Goal: Information Seeking & Learning: Compare options

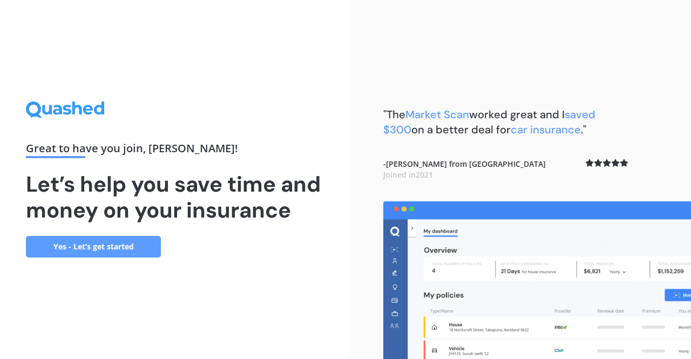
click at [107, 251] on link "Yes - Let’s get started" at bounding box center [93, 247] width 135 height 22
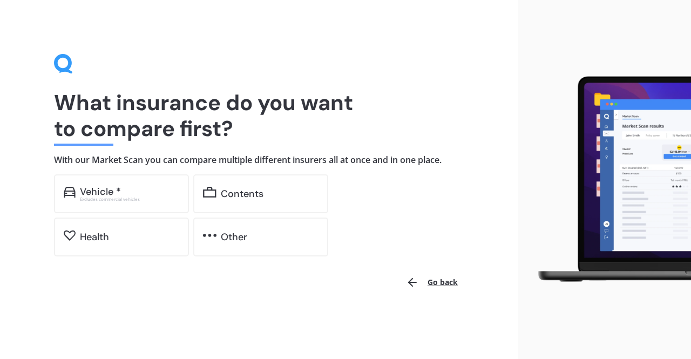
click at [145, 186] on div "Vehicle *" at bounding box center [129, 191] width 99 height 11
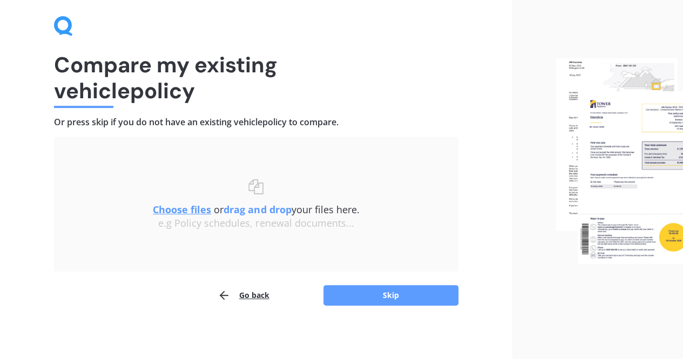
scroll to position [37, 0]
click at [392, 293] on button "Skip" at bounding box center [391, 296] width 135 height 21
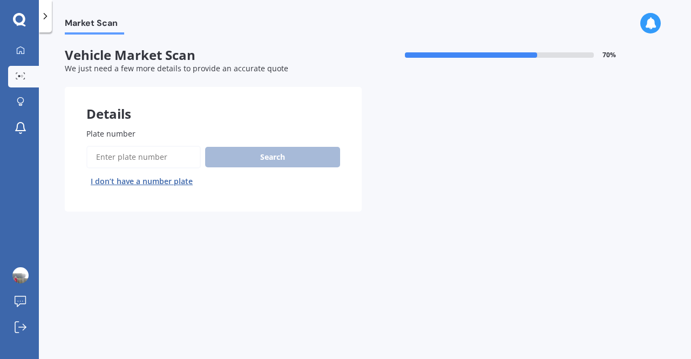
click at [154, 153] on input "Plate number" at bounding box center [143, 157] width 115 height 23
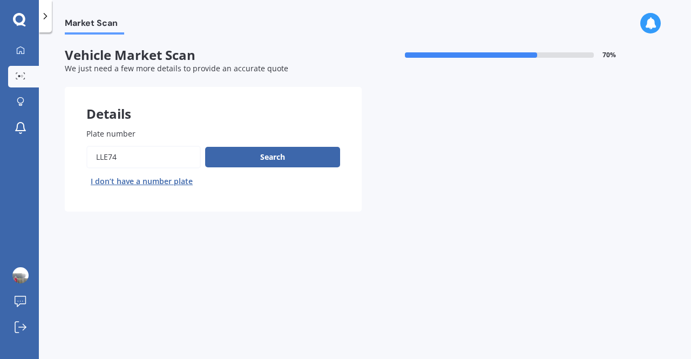
type input "lle74"
click at [272, 158] on button "Search" at bounding box center [272, 157] width 135 height 21
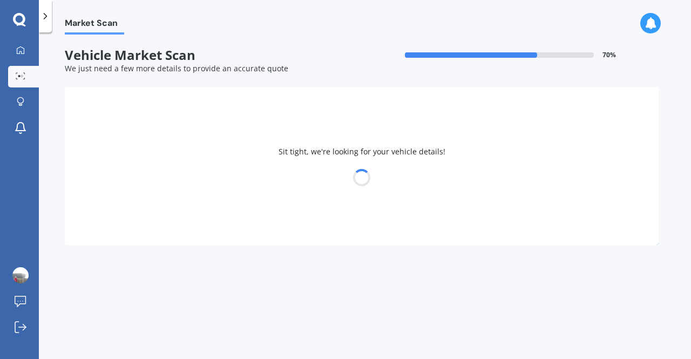
select select "MAZDA"
select select "DEMIO"
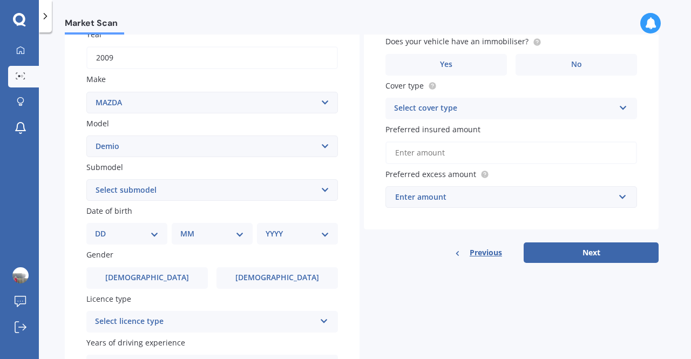
scroll to position [172, 0]
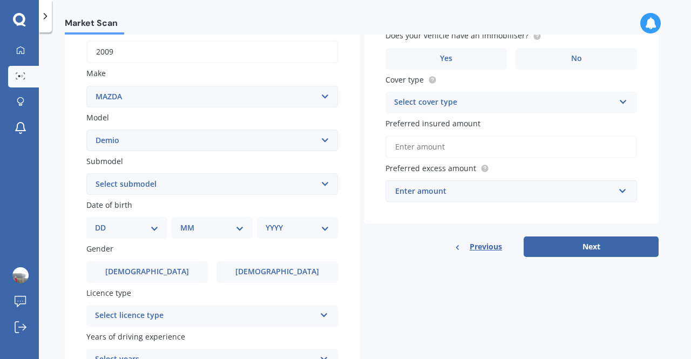
click at [301, 183] on select "Select submodel (All) Diesel Petrol XD Touring Turbo Diesel" at bounding box center [212, 184] width 252 height 22
select select "PETROL"
click at [86, 174] on select "Select submodel (All) Diesel Petrol XD Touring Turbo Diesel" at bounding box center [212, 184] width 252 height 22
click at [123, 231] on select "DD 01 02 03 04 05 06 07 08 09 10 11 12 13 14 15 16 17 18 19 20 21 22 23 24 25 2…" at bounding box center [127, 228] width 64 height 12
select select "08"
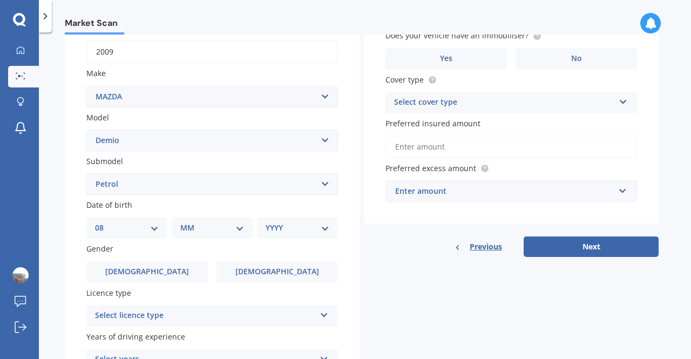
click at [104, 223] on select "DD 01 02 03 04 05 06 07 08 09 10 11 12 13 14 15 16 17 18 19 20 21 22 23 24 25 2…" at bounding box center [127, 228] width 64 height 12
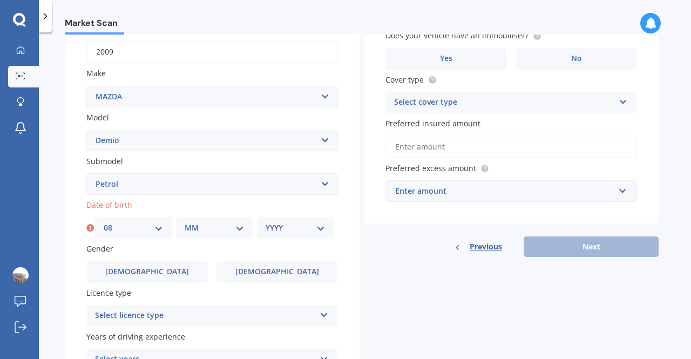
click at [207, 227] on select "MM 01 02 03 04 05 06 07 08 09 10 11 12" at bounding box center [214, 228] width 59 height 12
select select "08"
click at [185, 223] on select "MM 01 02 03 04 05 06 07 08 09 10 11 12" at bounding box center [214, 228] width 59 height 12
click at [286, 232] on select "YYYY 2025 2024 2023 2022 2021 2020 2019 2018 2017 2016 2015 2014 2013 2012 2011…" at bounding box center [295, 228] width 59 height 12
select select "1993"
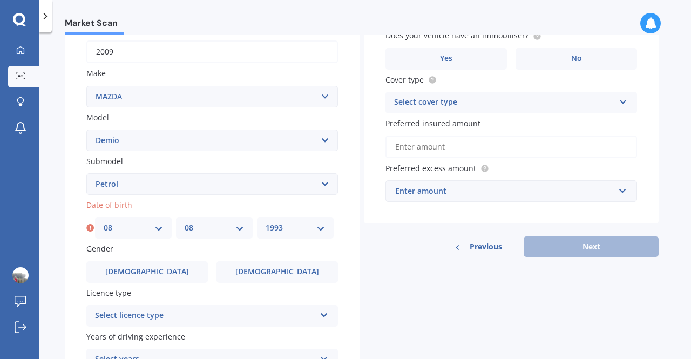
click at [266, 223] on select "YYYY 2025 2024 2023 2022 2021 2020 2019 2018 2017 2016 2015 2014 2013 2012 2011…" at bounding box center [295, 228] width 59 height 12
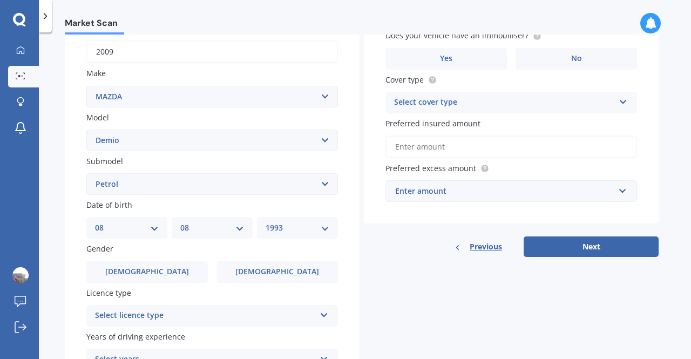
click at [281, 276] on span "[DEMOGRAPHIC_DATA]" at bounding box center [277, 271] width 84 height 9
click at [0, 0] on input "[DEMOGRAPHIC_DATA]" at bounding box center [0, 0] width 0 height 0
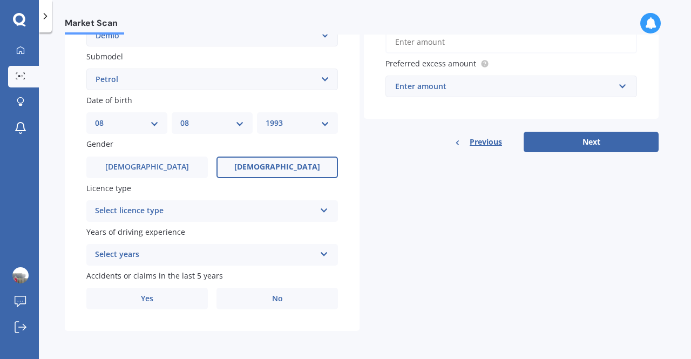
click at [257, 212] on div "Select licence type" at bounding box center [205, 211] width 220 height 13
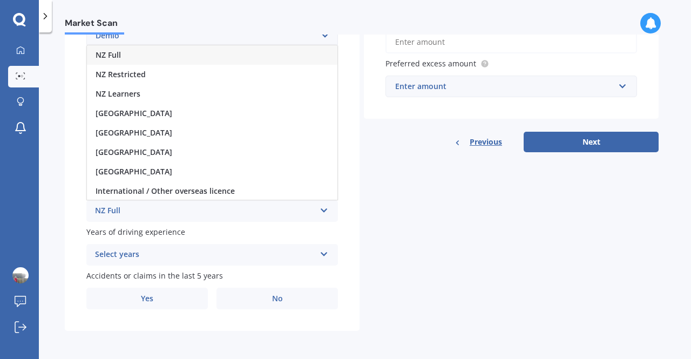
click at [131, 53] on div "NZ Full" at bounding box center [212, 54] width 251 height 19
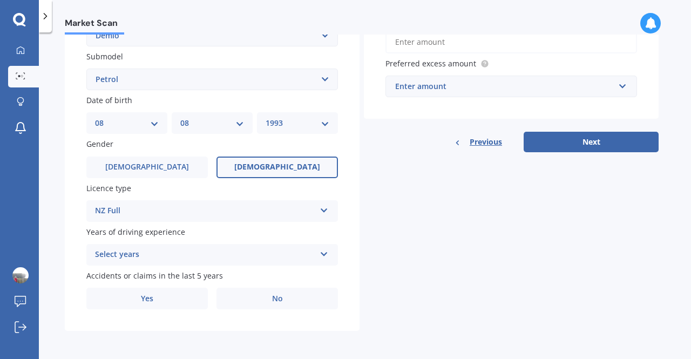
click at [206, 258] on div "Select years" at bounding box center [205, 254] width 220 height 13
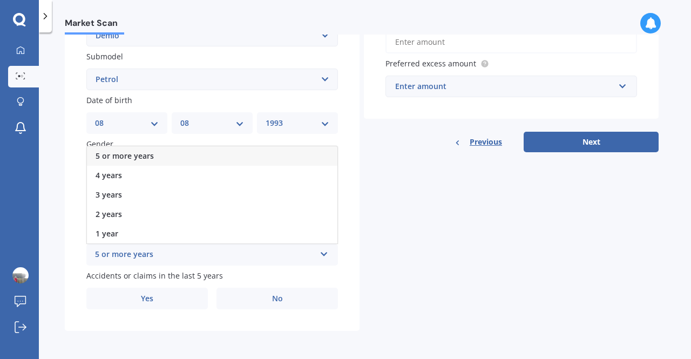
click at [138, 158] on span "5 or more years" at bounding box center [125, 156] width 58 height 10
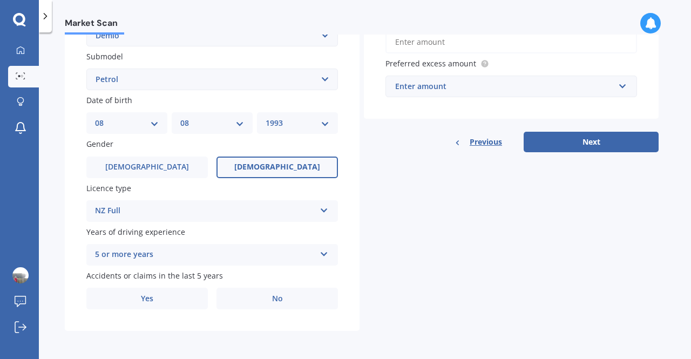
click at [279, 298] on span "No" at bounding box center [277, 298] width 11 height 9
click at [0, 0] on input "No" at bounding box center [0, 0] width 0 height 0
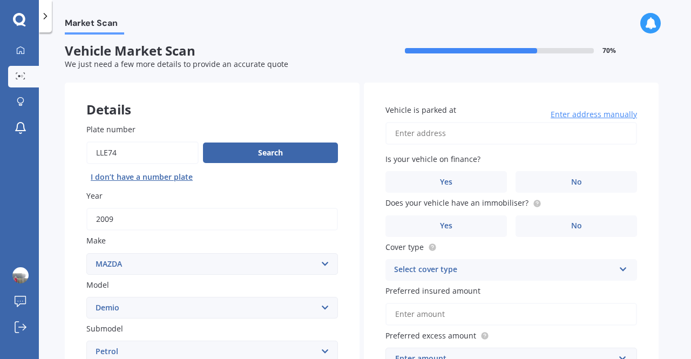
scroll to position [0, 0]
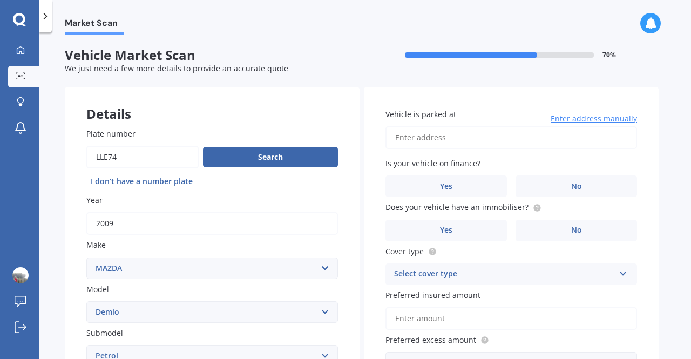
click at [447, 141] on input "Vehicle is parked at" at bounding box center [512, 137] width 252 height 23
click at [562, 193] on label "No" at bounding box center [577, 187] width 122 height 22
click at [0, 0] on input "No" at bounding box center [0, 0] width 0 height 0
click at [523, 136] on input "[STREET_ADDRESS]" at bounding box center [512, 137] width 252 height 23
type input "[STREET_ADDRESS]"
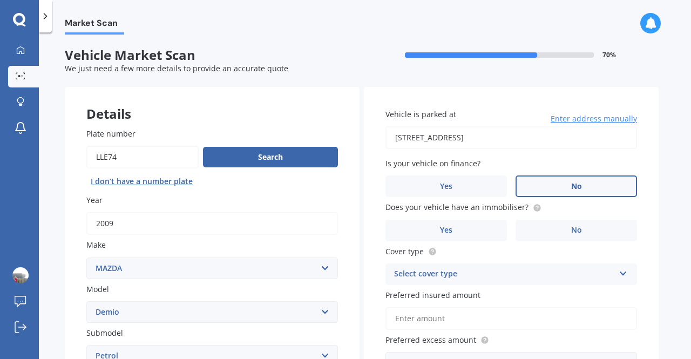
click at [566, 230] on label "No" at bounding box center [577, 231] width 122 height 22
click at [0, 0] on input "No" at bounding box center [0, 0] width 0 height 0
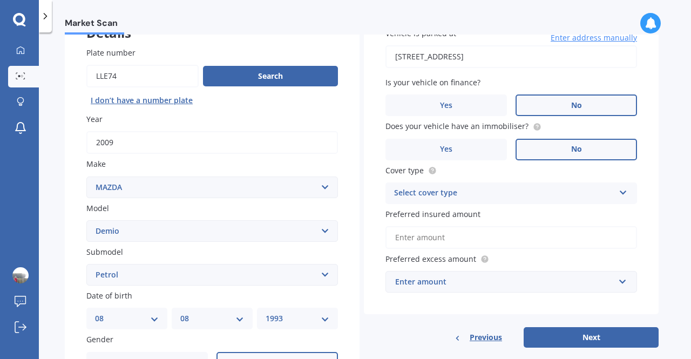
scroll to position [82, 0]
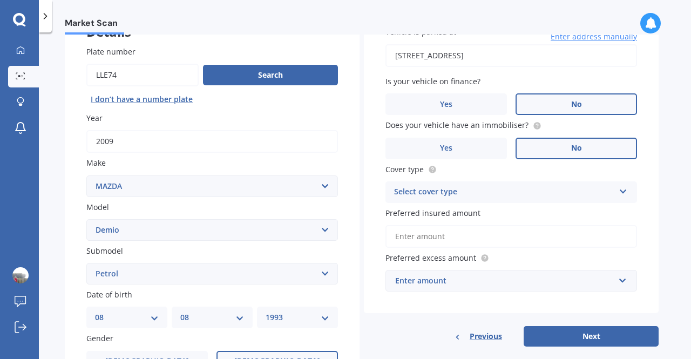
click at [547, 192] on div "Select cover type" at bounding box center [504, 192] width 220 height 13
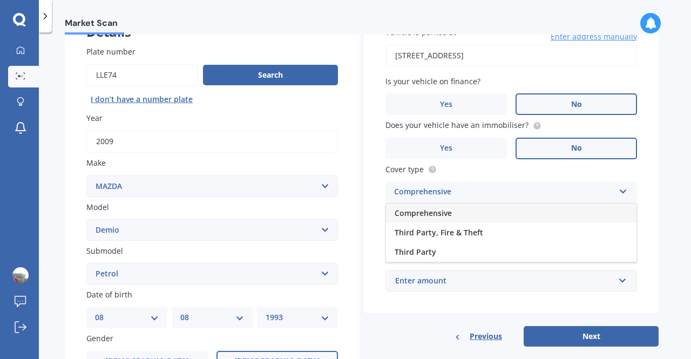
click at [495, 212] on div "Comprehensive" at bounding box center [511, 213] width 251 height 19
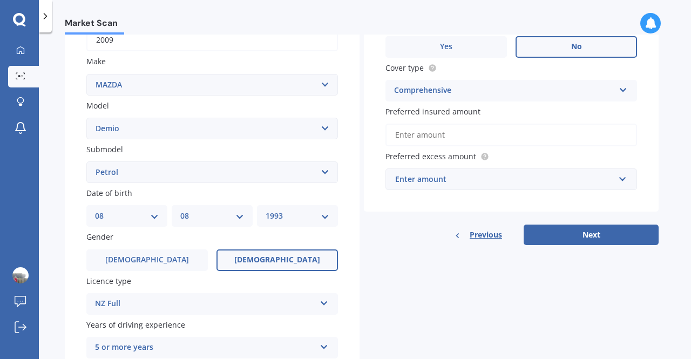
scroll to position [190, 0]
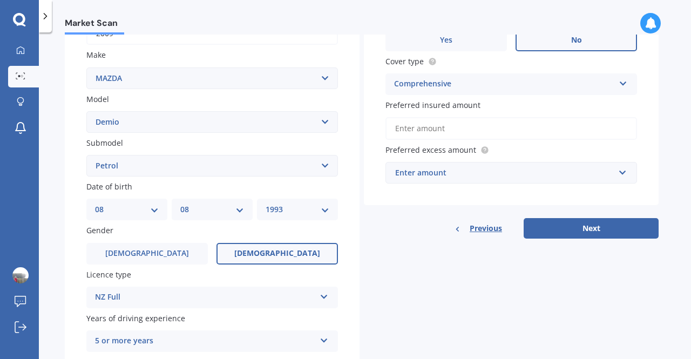
click at [507, 132] on input "Preferred insured amount" at bounding box center [512, 128] width 252 height 23
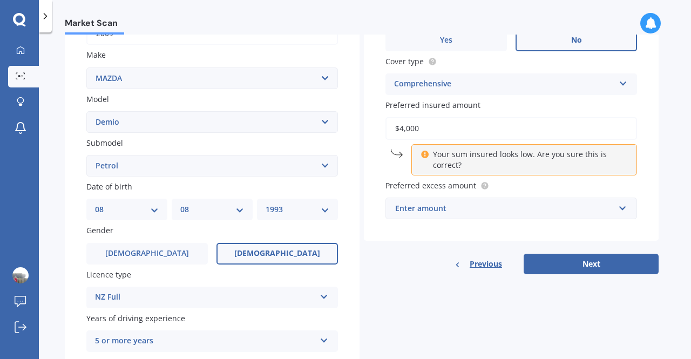
click at [399, 129] on input "$4,000" at bounding box center [512, 128] width 252 height 23
type input "$4,000"
click at [483, 212] on div "Enter amount" at bounding box center [504, 209] width 219 height 12
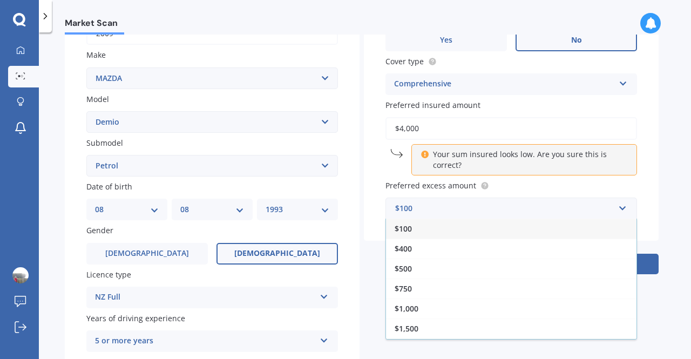
click at [405, 273] on span "$500" at bounding box center [403, 269] width 17 height 10
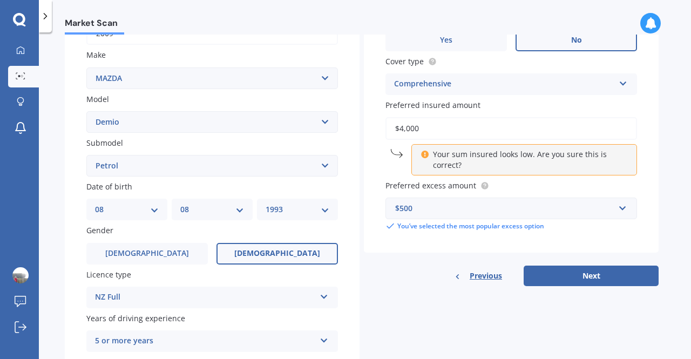
click at [583, 271] on button "Next" at bounding box center [591, 276] width 135 height 21
select select "08"
select select "1993"
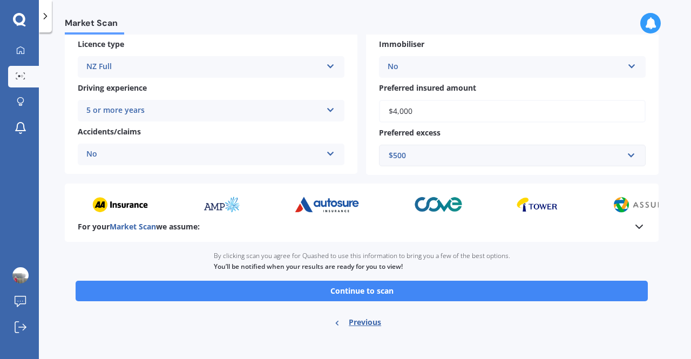
scroll to position [199, 0]
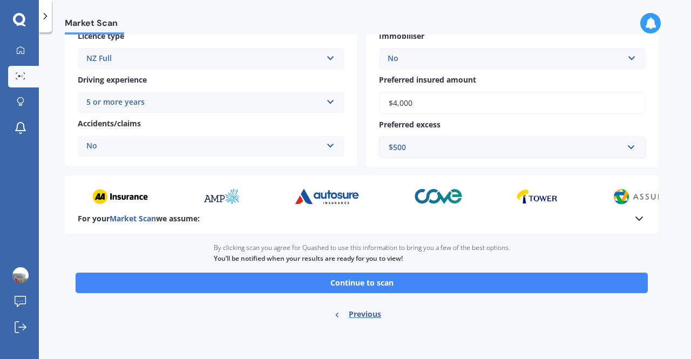
click at [361, 279] on button "Continue to scan" at bounding box center [362, 283] width 573 height 21
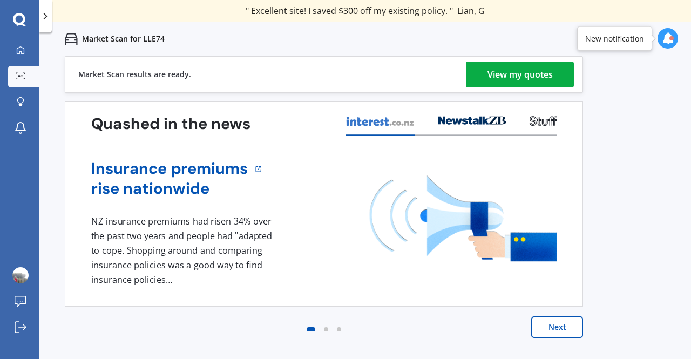
click at [531, 79] on div "View my quotes" at bounding box center [520, 75] width 65 height 26
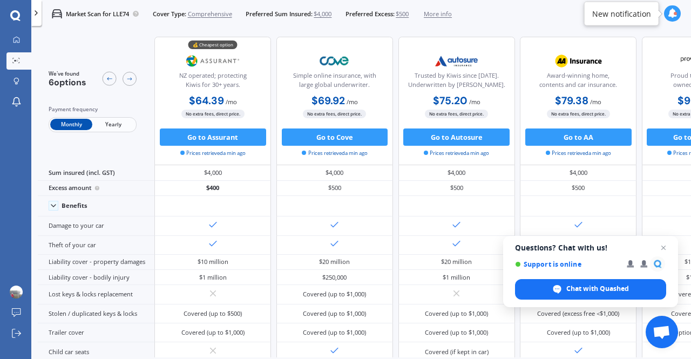
click at [663, 246] on span "Open chat" at bounding box center [663, 247] width 13 height 13
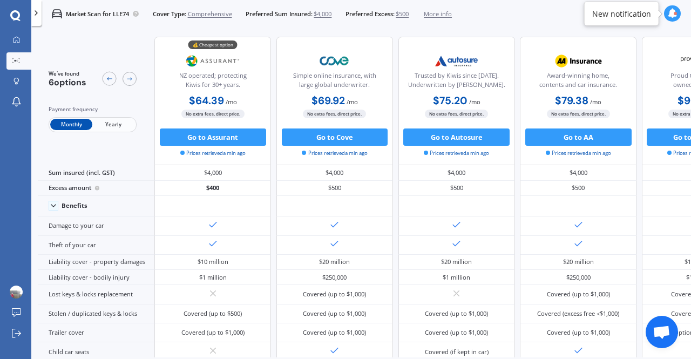
drag, startPoint x: 210, startPoint y: 137, endPoint x: 186, endPoint y: 136, distance: 23.8
click at [186, 136] on button "Go to Assurant" at bounding box center [213, 137] width 106 height 17
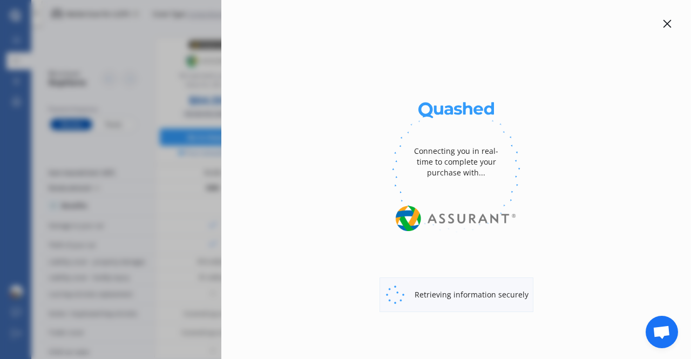
select select "full"
select select "0"
select select "[GEOGRAPHIC_DATA]"
select select "MAZDA"
select select "DEMIO"
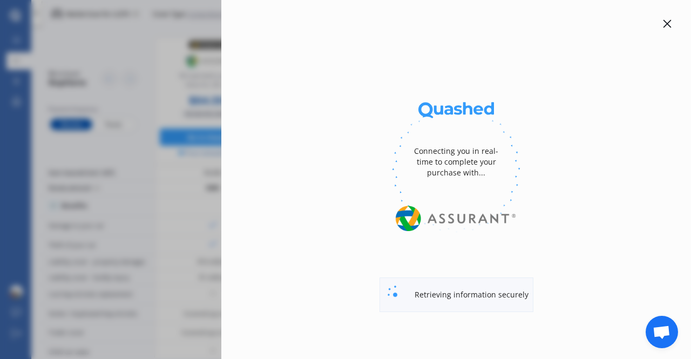
select select "PETROL"
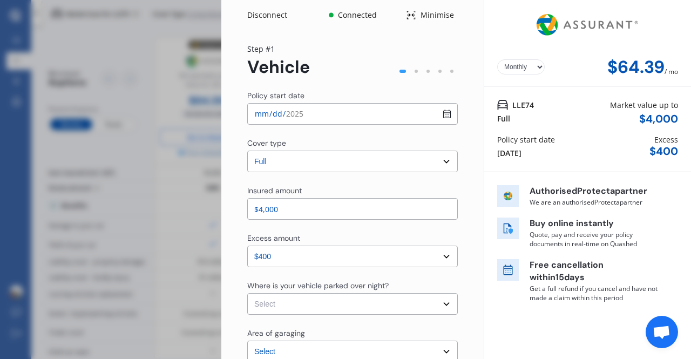
click at [526, 67] on select "Yearly Monthly" at bounding box center [521, 66] width 48 height 15
click at [497, 59] on select "Yearly Monthly" at bounding box center [521, 66] width 48 height 15
click at [527, 66] on select "Yearly Monthly" at bounding box center [521, 66] width 48 height 15
select select "Monthly"
click at [497, 59] on select "Yearly Monthly" at bounding box center [521, 66] width 48 height 15
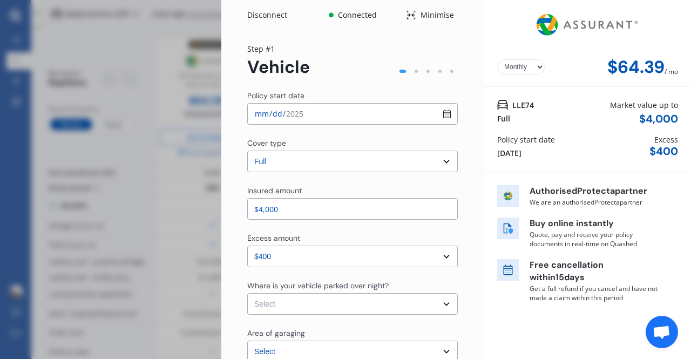
click at [159, 39] on div "Disconnect Connected Minimise Yearly Monthly $64.39 / mo Step # 1 Vehicle Polic…" at bounding box center [345, 179] width 691 height 359
click at [187, 265] on div "Disconnect Connected Minimise Yearly Monthly $64.39 / mo Step # 1 Vehicle Polic…" at bounding box center [345, 179] width 691 height 359
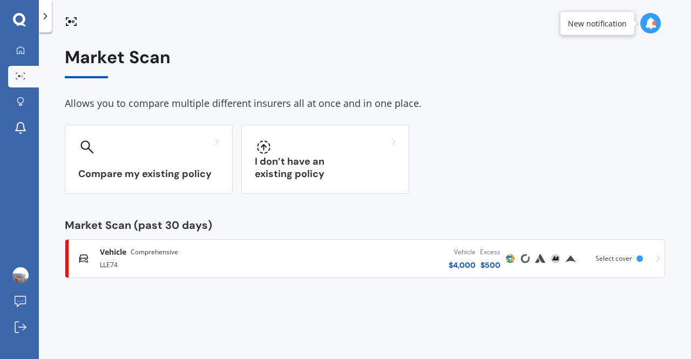
click at [163, 172] on h3 "Compare my existing policy" at bounding box center [148, 174] width 141 height 12
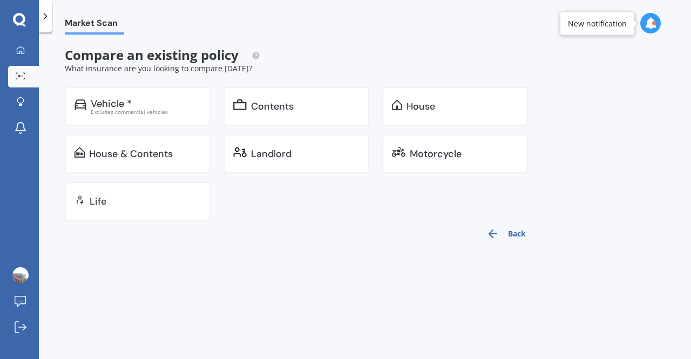
click at [171, 108] on div "Vehicle *" at bounding box center [146, 103] width 110 height 11
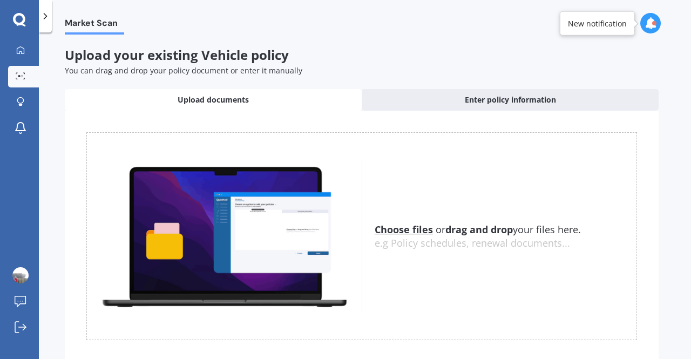
click at [516, 98] on span "Enter policy information" at bounding box center [510, 100] width 91 height 11
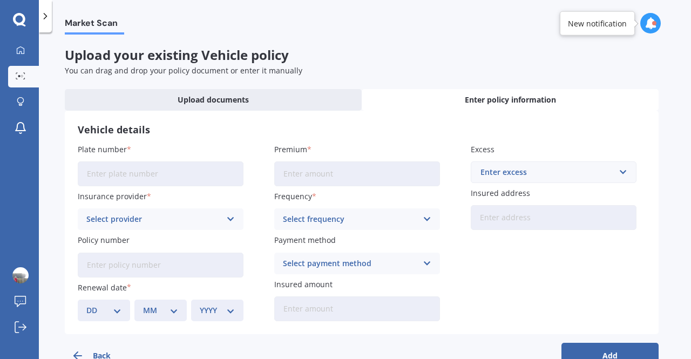
click at [159, 173] on input "Plate number" at bounding box center [161, 173] width 166 height 25
type input "LLE74"
click at [187, 219] on div "Select provider" at bounding box center [153, 219] width 134 height 12
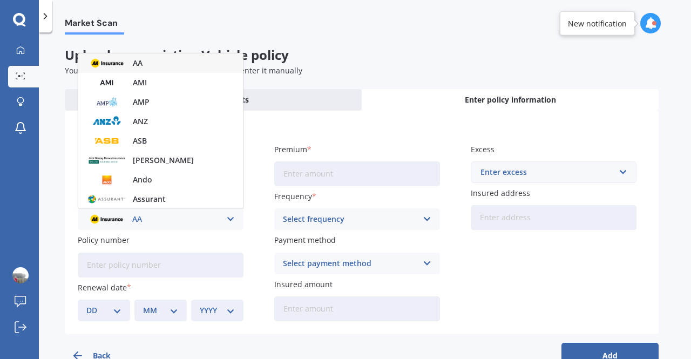
click at [160, 82] on div "AMI" at bounding box center [160, 82] width 165 height 19
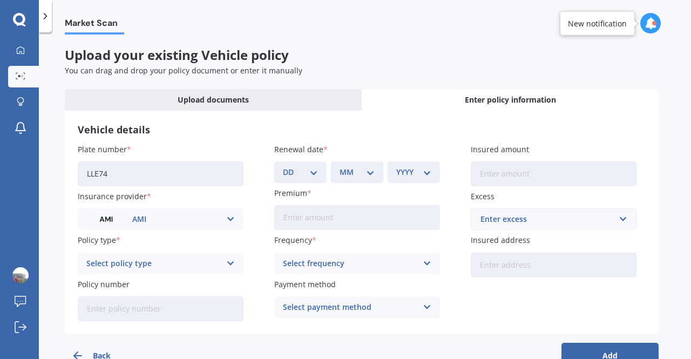
scroll to position [29, 0]
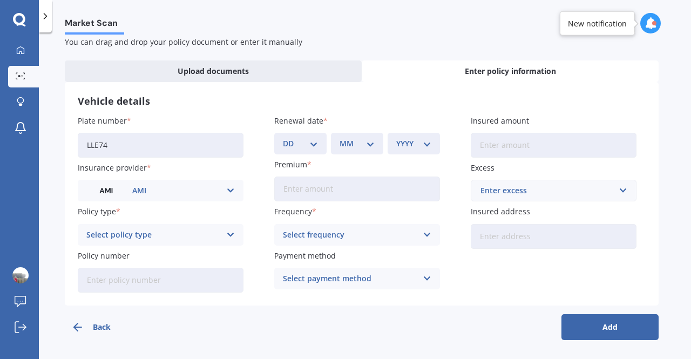
click at [205, 237] on div "Select policy type" at bounding box center [153, 235] width 134 height 12
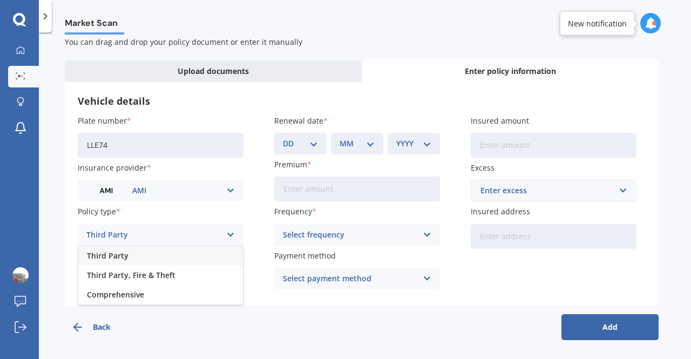
click at [164, 290] on div "Comprehensive" at bounding box center [160, 294] width 165 height 19
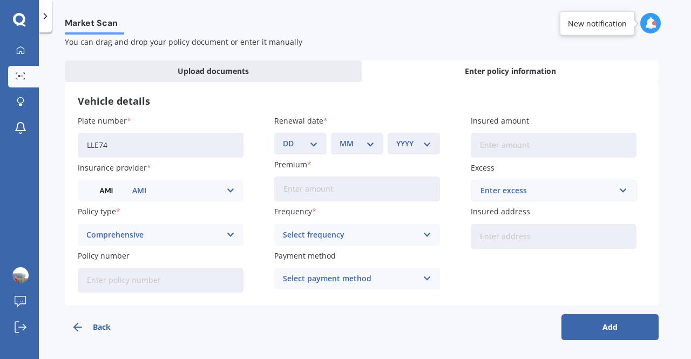
click at [173, 280] on input "Policy number" at bounding box center [161, 280] width 166 height 25
type input "m0015245231"
click at [297, 150] on div "DD 01 02 03 04 05 06 07 08 09 10 11 12 13 14 15 16 17 18 19 20 21 22 23 24 25 2…" at bounding box center [300, 144] width 52 height 22
click at [312, 143] on select "DD 01 02 03 04 05 06 07 08 09 10 11 12 13 14 15 16 17 18 19 20 21 22 23 24 25 2…" at bounding box center [300, 144] width 35 height 12
select select "17"
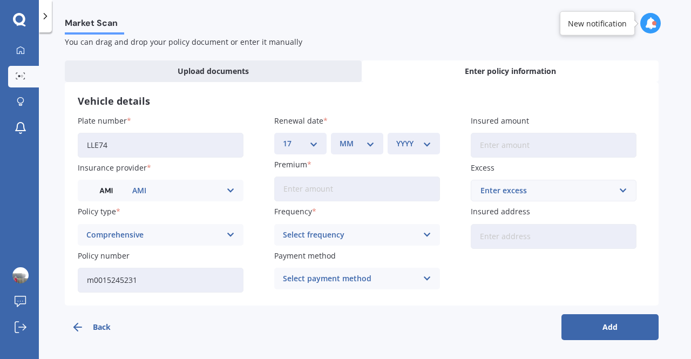
click at [283, 138] on select "DD 01 02 03 04 05 06 07 08 09 10 11 12 13 14 15 16 17 18 19 20 21 22 23 24 25 2…" at bounding box center [300, 144] width 35 height 12
click at [353, 142] on select "MM 01 02 03 04 05 06 07 08 09 10 11 12" at bounding box center [357, 144] width 35 height 12
select select "05"
click at [340, 138] on select "MM 01 02 03 04 05 06 07 08 09 10 11 12" at bounding box center [357, 144] width 35 height 12
click at [407, 139] on select "YYYY 2027 2026 2025 2024 2023 2022 2021 2020 2019 2018 2017 2016 2015 2014 2013…" at bounding box center [413, 144] width 35 height 12
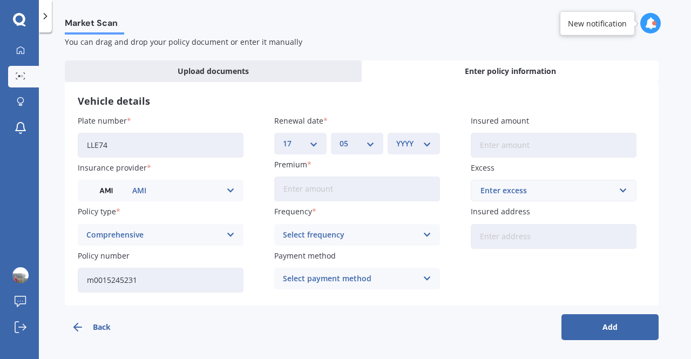
select select "2026"
click at [396, 138] on select "YYYY 2027 2026 2025 2024 2023 2022 2021 2020 2019 2018 2017 2016 2015 2014 2013…" at bounding box center [413, 144] width 35 height 12
click at [344, 190] on input "Premium" at bounding box center [357, 189] width 166 height 25
type input "$830.05"
click at [349, 236] on div "Select frequency" at bounding box center [350, 235] width 134 height 12
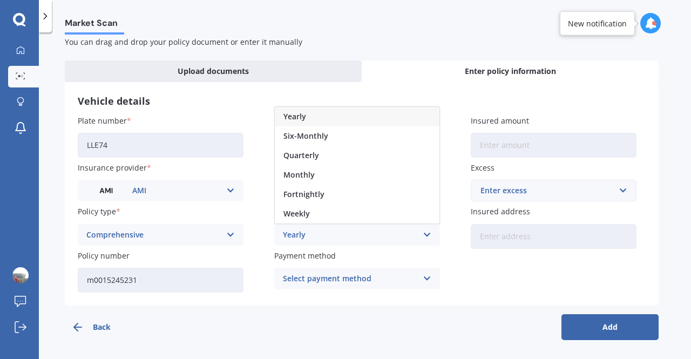
click at [311, 157] on span "Quarterly" at bounding box center [302, 156] width 36 height 8
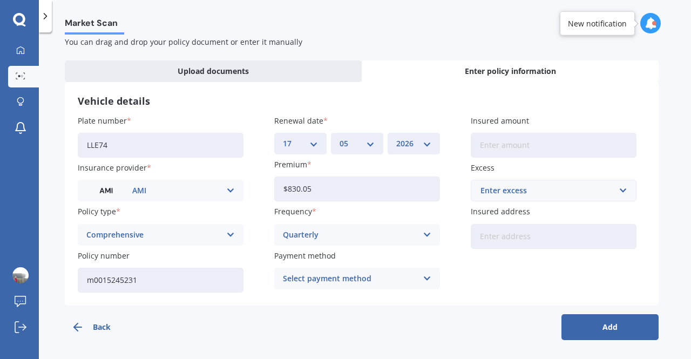
click at [351, 279] on div "Select payment method" at bounding box center [350, 279] width 134 height 12
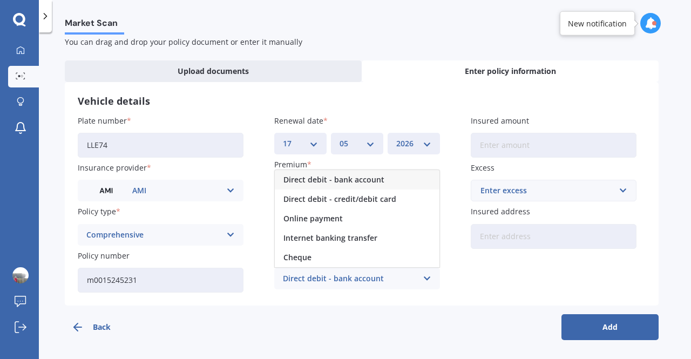
click at [377, 177] on span "Direct debit - bank account" at bounding box center [334, 180] width 101 height 8
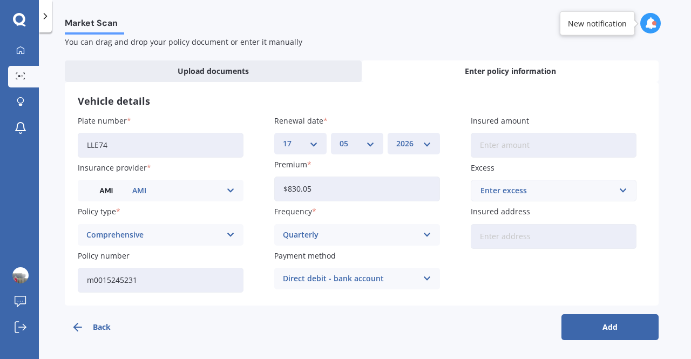
click at [507, 143] on input "Insured amount" at bounding box center [554, 145] width 166 height 25
type input "$2,700"
click at [532, 197] on input "text" at bounding box center [550, 190] width 156 height 21
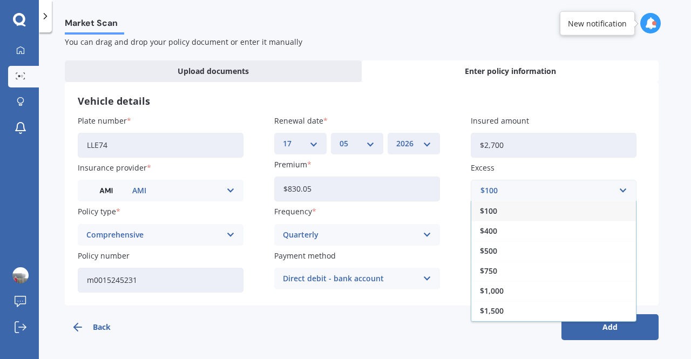
click at [496, 251] on span "$500" at bounding box center [488, 251] width 17 height 8
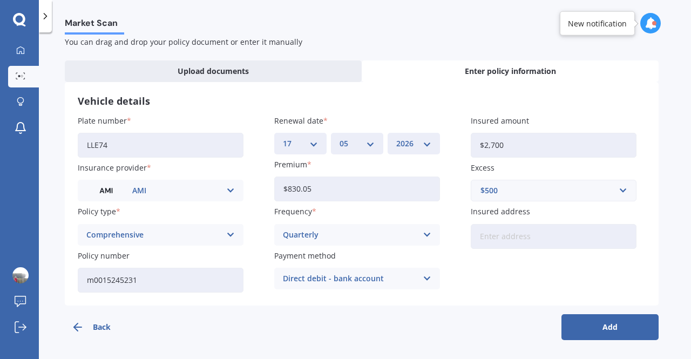
click at [549, 231] on input "Insured address" at bounding box center [554, 236] width 166 height 25
type input "[STREET_ADDRESS]"
click at [607, 328] on button "Add" at bounding box center [610, 327] width 97 height 26
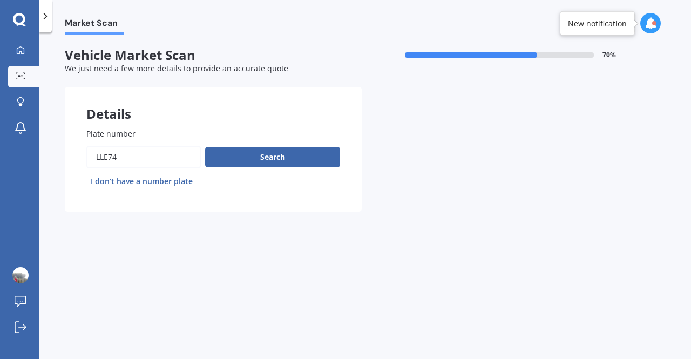
click at [282, 162] on button "Search" at bounding box center [272, 157] width 135 height 21
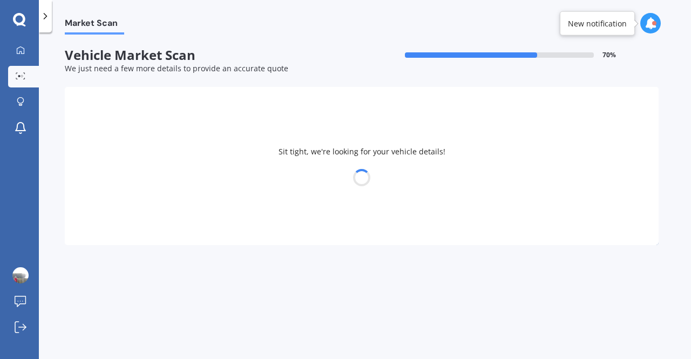
select select "MAZDA"
select select "DEMIO"
select select "08"
select select "1993"
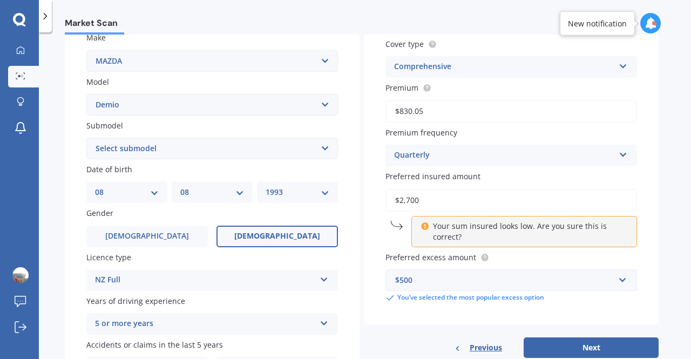
scroll to position [278, 0]
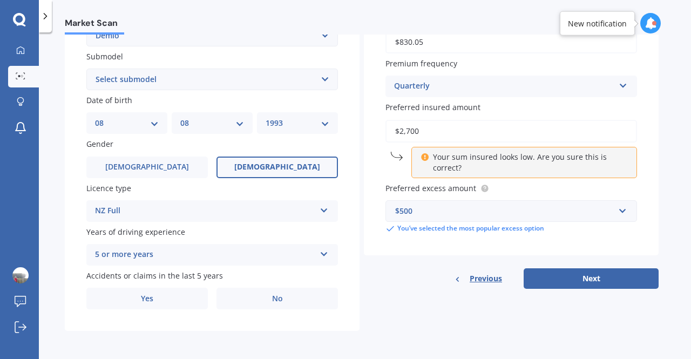
click at [601, 281] on button "Next" at bounding box center [591, 278] width 135 height 21
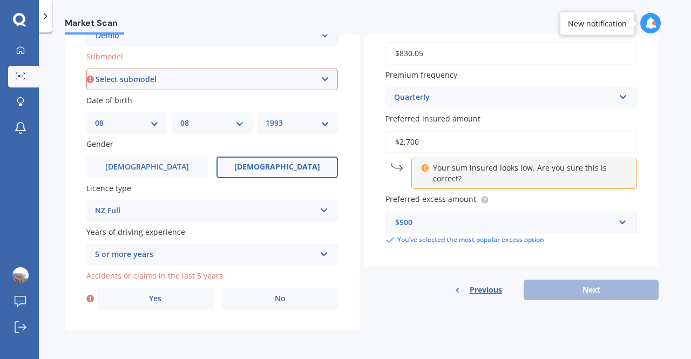
click at [295, 76] on select "Select submodel (All) Diesel Petrol XD Touring Turbo Diesel" at bounding box center [212, 80] width 252 height 22
select select "PETROL"
click at [86, 69] on select "Select submodel (All) Diesel Petrol XD Touring Turbo Diesel" at bounding box center [212, 80] width 252 height 22
click at [278, 299] on span "No" at bounding box center [280, 298] width 11 height 9
click at [0, 0] on input "No" at bounding box center [0, 0] width 0 height 0
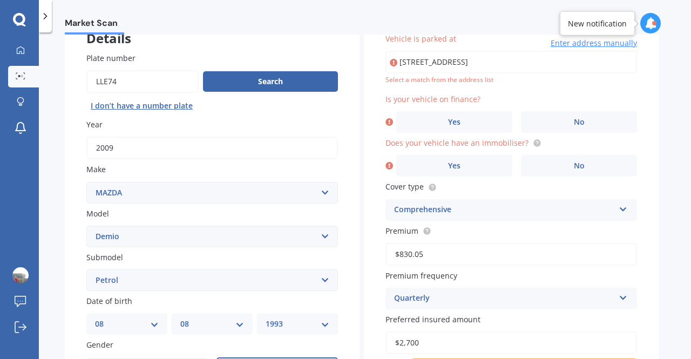
scroll to position [73, 0]
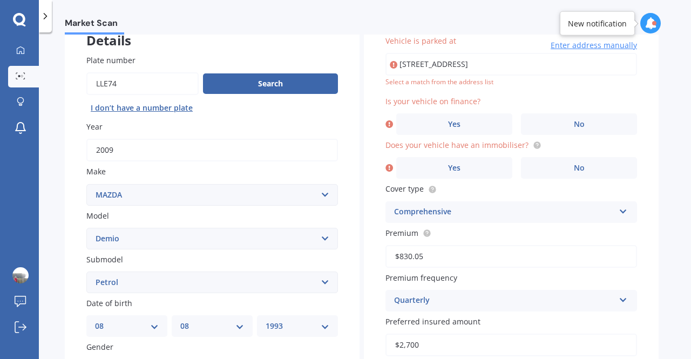
type input "[STREET_ADDRESS]"
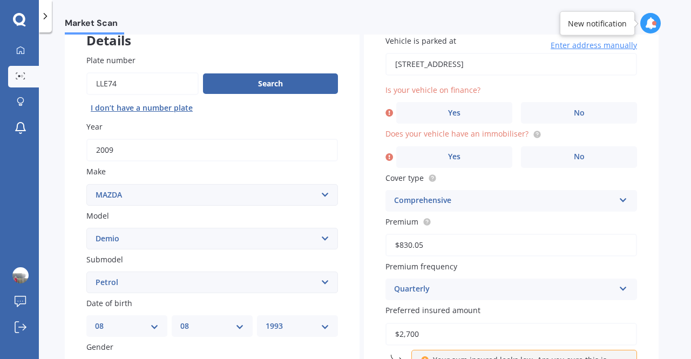
click at [590, 115] on label "No" at bounding box center [579, 113] width 116 height 22
click at [0, 0] on input "No" at bounding box center [0, 0] width 0 height 0
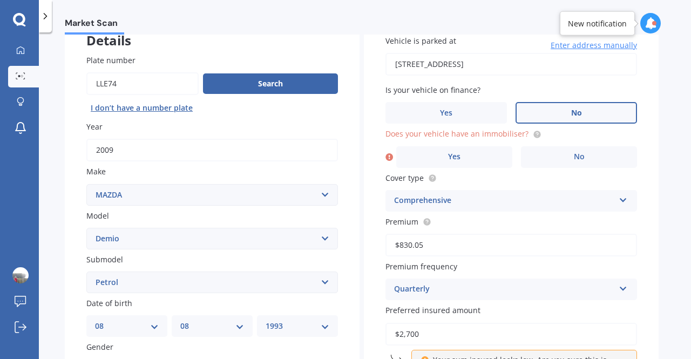
click at [577, 161] on span "No" at bounding box center [579, 156] width 11 height 9
click at [0, 0] on input "No" at bounding box center [0, 0] width 0 height 0
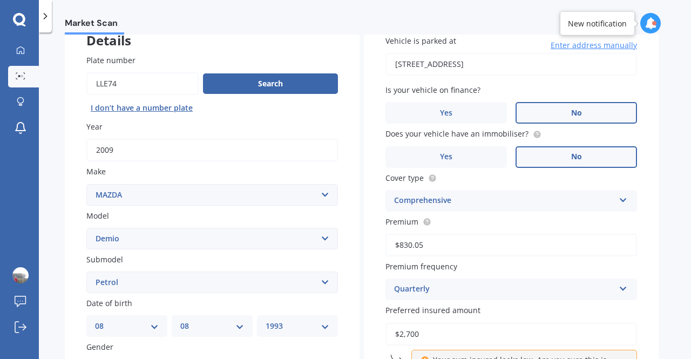
scroll to position [278, 0]
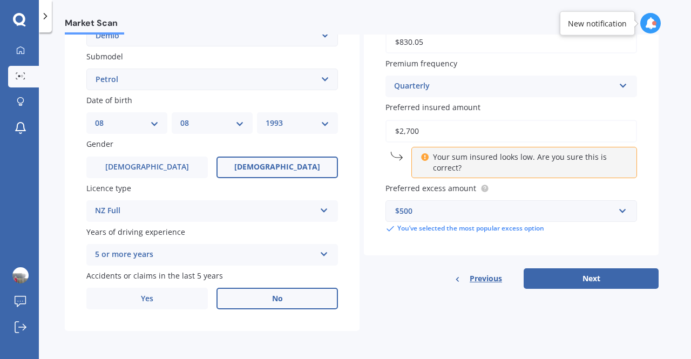
click at [595, 280] on button "Next" at bounding box center [591, 278] width 135 height 21
select select "08"
select select "1993"
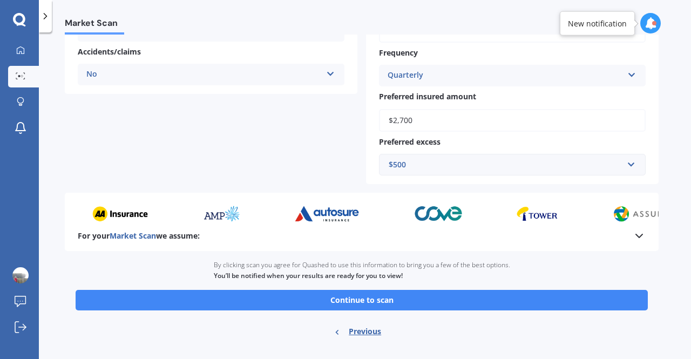
scroll to position [271, 0]
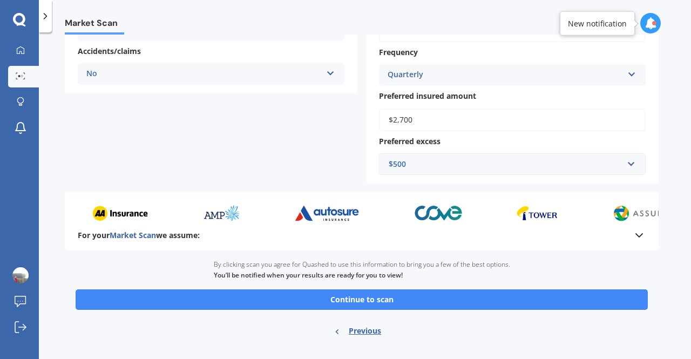
click at [388, 298] on button "Continue to scan" at bounding box center [362, 300] width 573 height 21
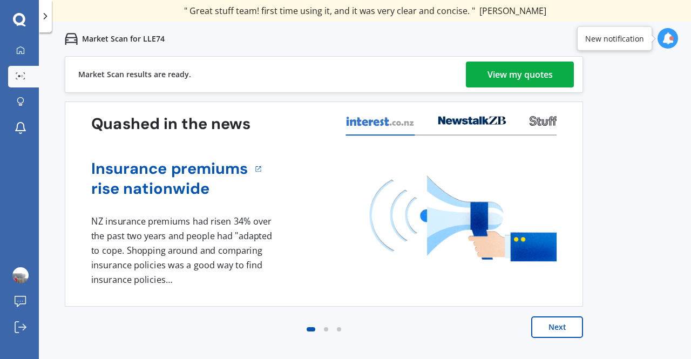
click at [514, 76] on div "View my quotes" at bounding box center [520, 75] width 65 height 26
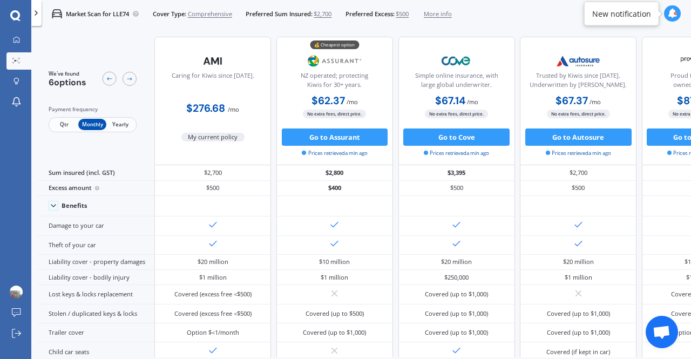
click at [121, 123] on span "Yearly" at bounding box center [120, 124] width 28 height 11
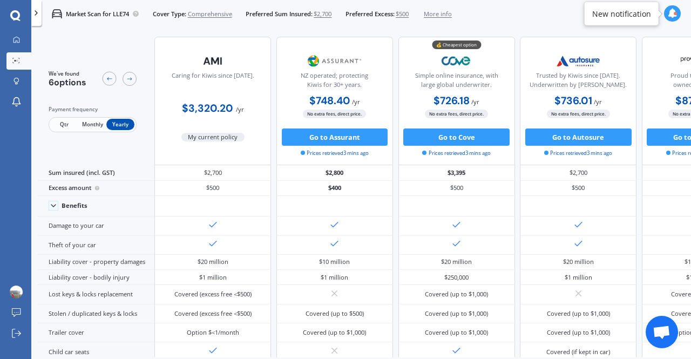
click at [63, 127] on span "Qtr" at bounding box center [64, 124] width 28 height 11
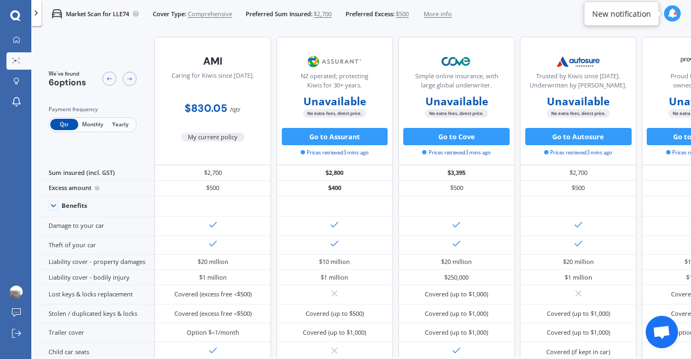
click at [99, 125] on span "Monthly" at bounding box center [92, 124] width 28 height 11
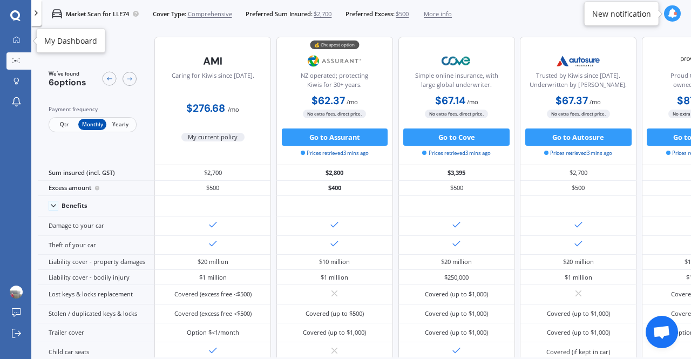
click at [16, 37] on icon at bounding box center [17, 40] width 6 height 6
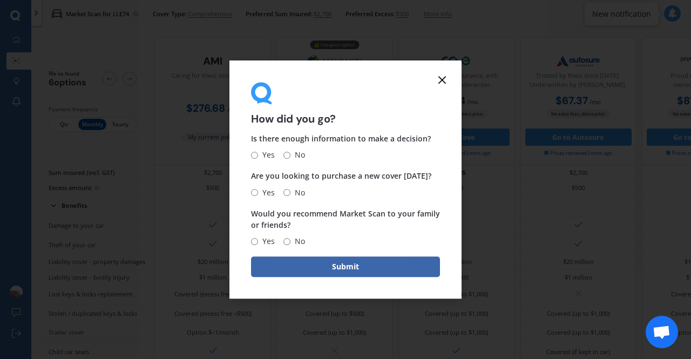
click at [441, 75] on icon at bounding box center [442, 79] width 13 height 13
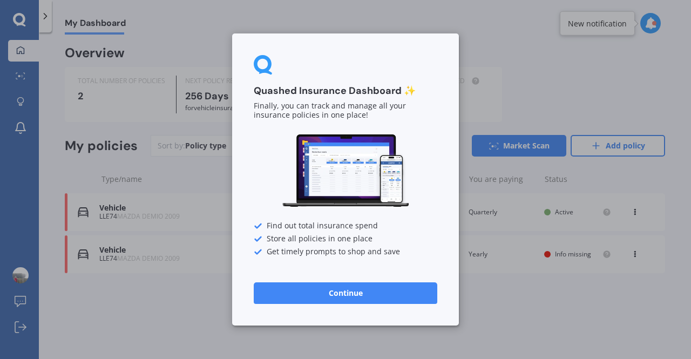
click at [320, 300] on button "Continue" at bounding box center [346, 293] width 184 height 22
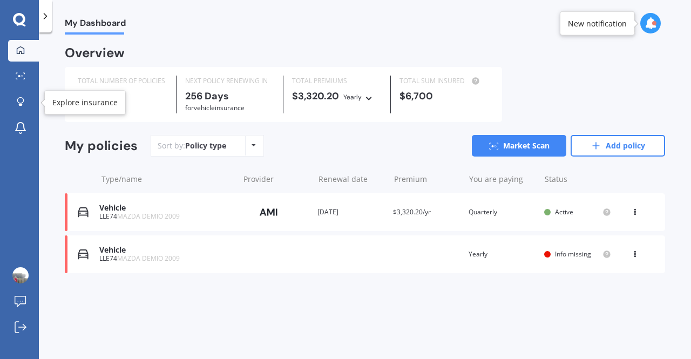
click at [23, 101] on icon at bounding box center [20, 100] width 6 height 6
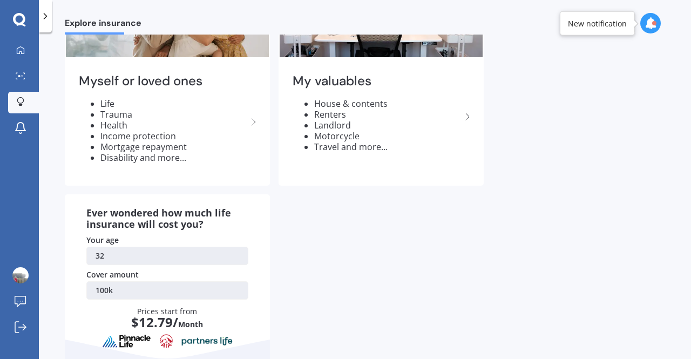
scroll to position [103, 0]
click at [189, 125] on li "Health" at bounding box center [173, 125] width 147 height 11
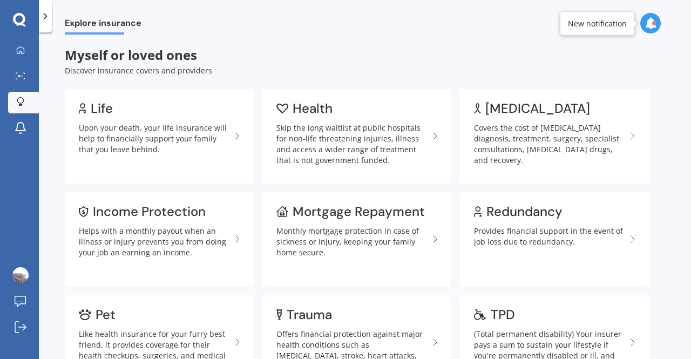
click at [373, 144] on div "Skip the long waitlist at public hospitals for non-life threatening injuries, i…" at bounding box center [353, 144] width 152 height 43
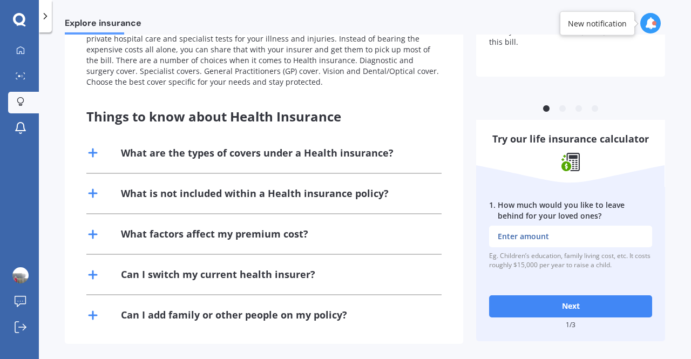
scroll to position [178, 0]
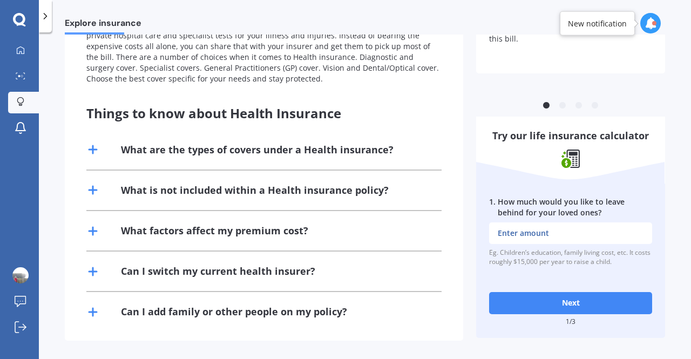
click at [318, 185] on div "What is not included within a Health insurance policy?" at bounding box center [255, 191] width 268 height 14
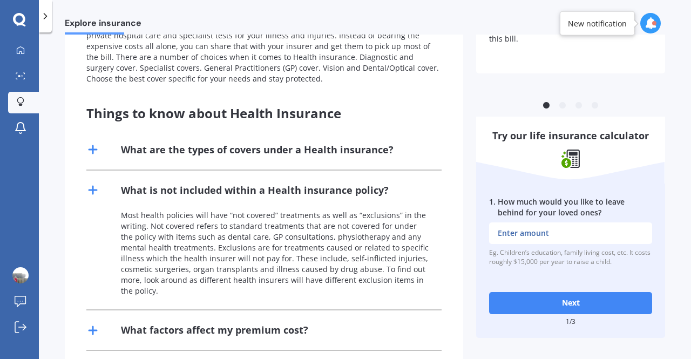
scroll to position [0, 0]
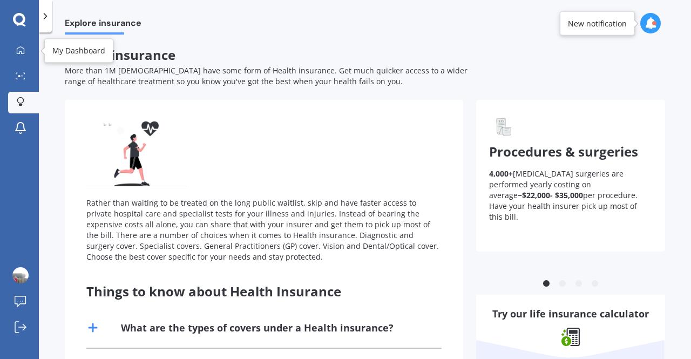
click at [19, 50] on icon at bounding box center [20, 50] width 9 height 9
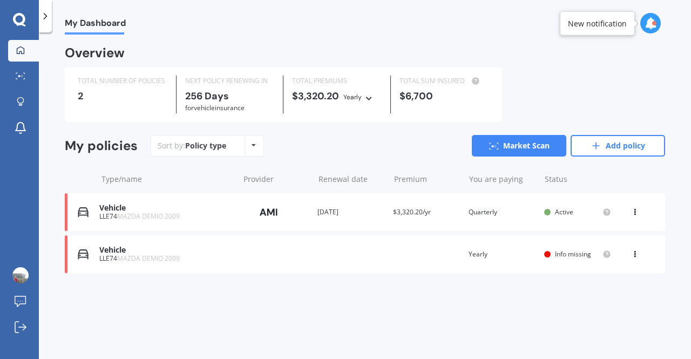
click at [606, 150] on link "Add policy" at bounding box center [618, 146] width 95 height 22
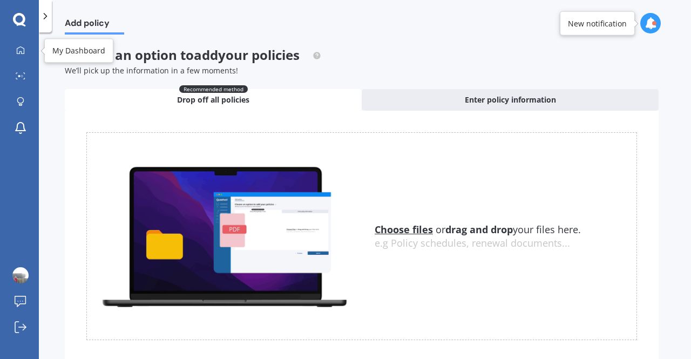
click at [21, 46] on icon at bounding box center [20, 50] width 9 height 9
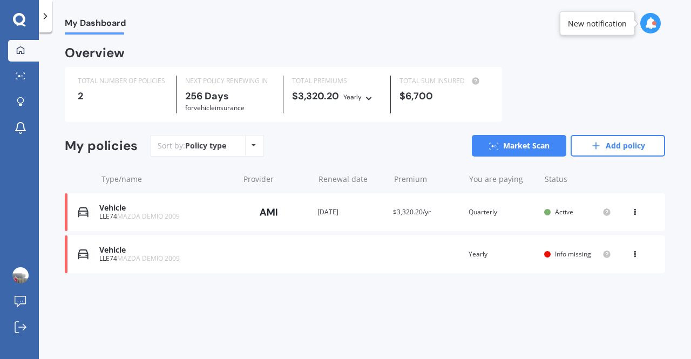
click at [516, 143] on link "Market Scan" at bounding box center [519, 146] width 95 height 22
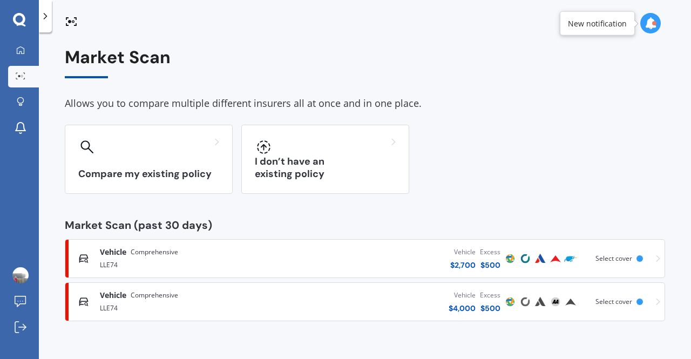
click at [169, 172] on h3 "Compare my existing policy" at bounding box center [148, 174] width 141 height 12
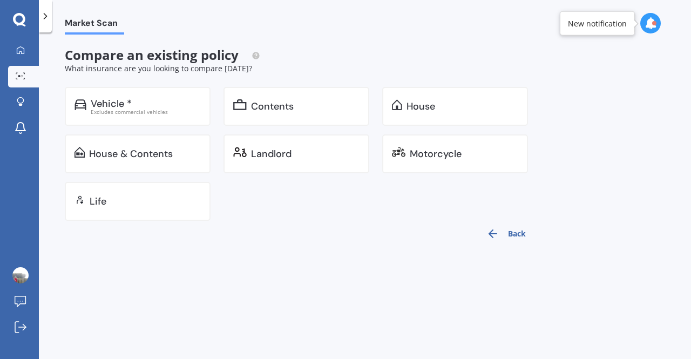
click at [175, 208] on div "Life" at bounding box center [138, 201] width 146 height 39
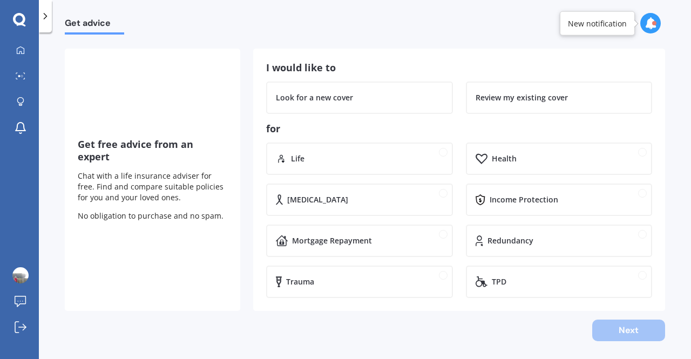
scroll to position [41, 0]
click at [560, 163] on div "Health" at bounding box center [567, 158] width 151 height 11
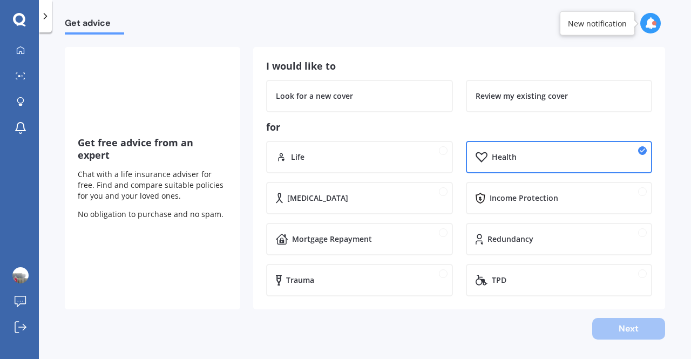
scroll to position [42, 0]
click at [621, 334] on div "Next" at bounding box center [365, 330] width 601 height 22
click at [389, 90] on div "Look for a new cover" at bounding box center [359, 96] width 187 height 32
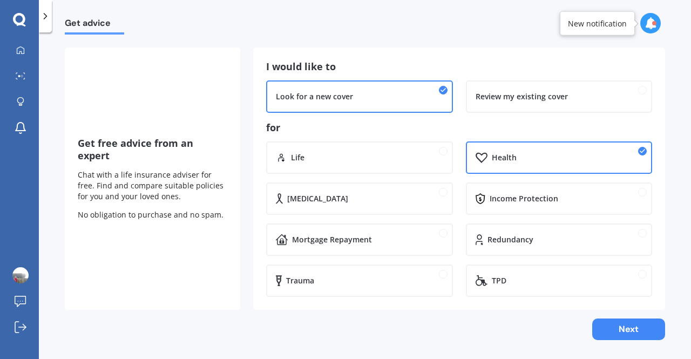
click at [622, 333] on button "Next" at bounding box center [629, 330] width 73 height 22
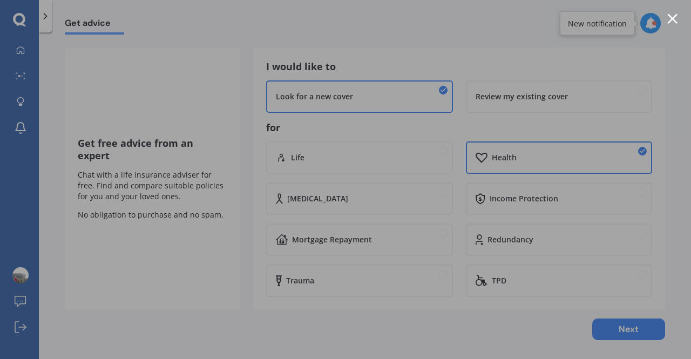
click at [675, 16] on div at bounding box center [673, 19] width 10 height 10
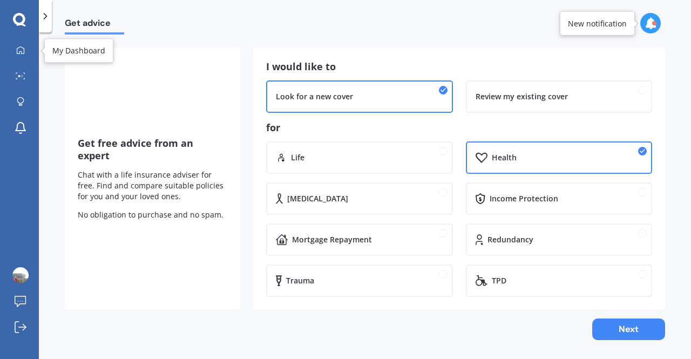
click at [19, 52] on icon at bounding box center [20, 50] width 9 height 9
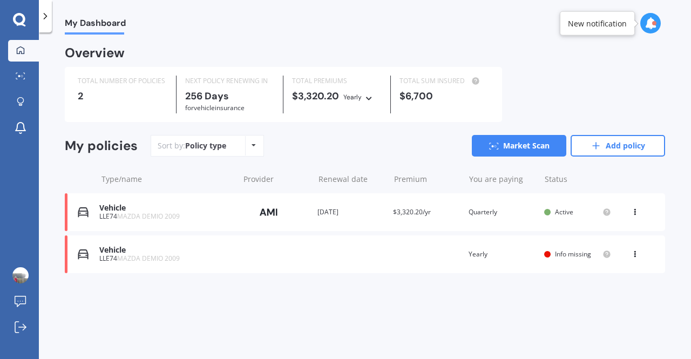
click at [521, 146] on link "Market Scan" at bounding box center [519, 146] width 95 height 22
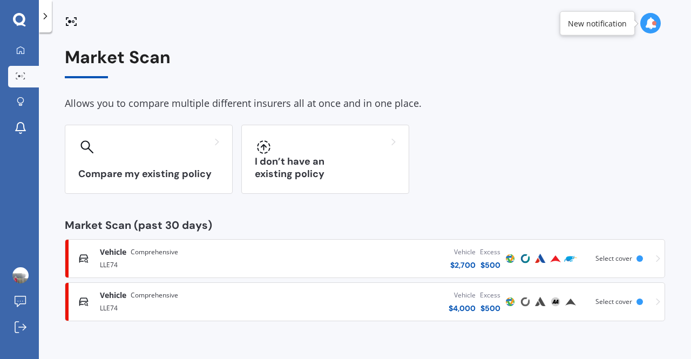
click at [159, 160] on div "Compare my existing policy" at bounding box center [149, 159] width 168 height 69
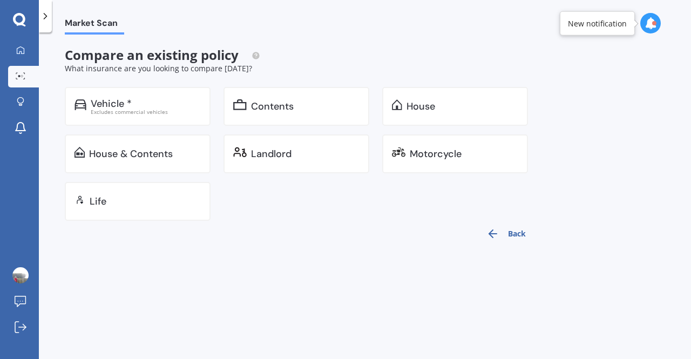
click at [140, 212] on div "Life" at bounding box center [138, 201] width 146 height 39
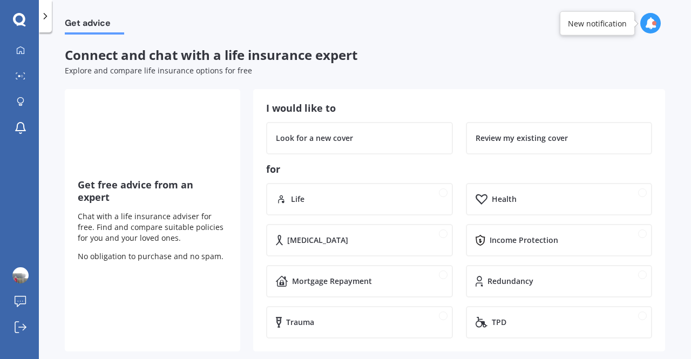
click at [533, 192] on div "Health" at bounding box center [559, 199] width 187 height 32
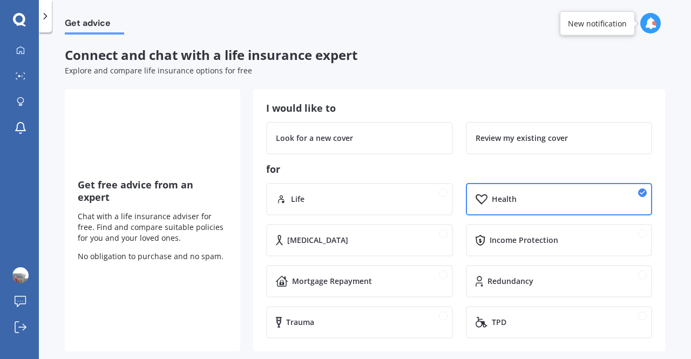
click at [415, 139] on div "Look for a new cover" at bounding box center [359, 138] width 167 height 11
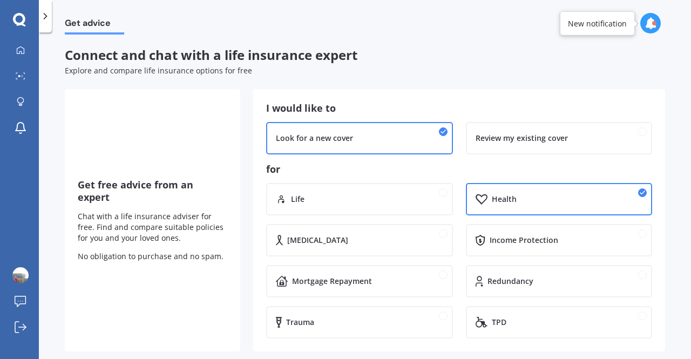
scroll to position [1, 0]
